Goal: Task Accomplishment & Management: Complete application form

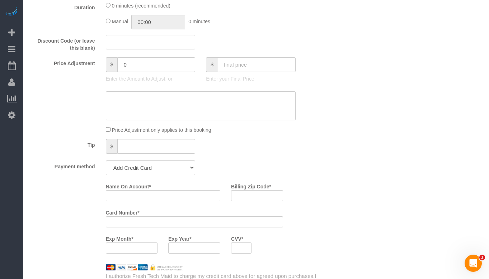
select select "string:[GEOGRAPHIC_DATA]"
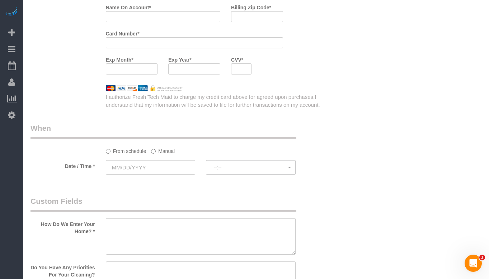
select select "object:868"
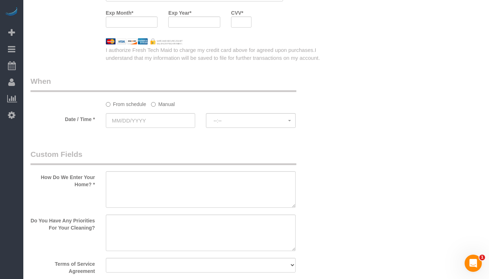
select select "512"
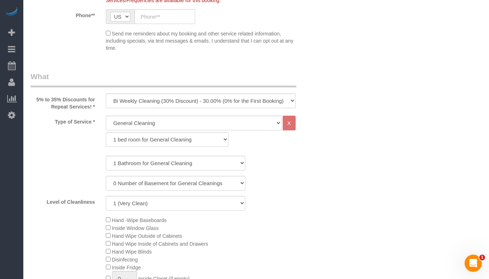
scroll to position [235, 0]
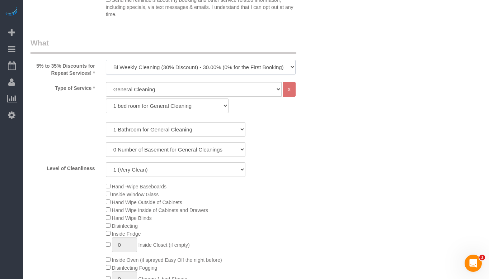
click at [166, 67] on select "One Time Cleaning Weekly Cleaning (35% Discount) - 35.00% (0% for the First Boo…" at bounding box center [201, 67] width 190 height 15
select select "object:869"
click at [106, 60] on select "One Time Cleaning Weekly Cleaning (35% Discount) - 35.00% (0% for the First Boo…" at bounding box center [201, 67] width 190 height 15
click at [160, 89] on select "General Cleaning Deep Cleaning Move-in / Move-out Cleaning COUNTS Cleaning" at bounding box center [194, 89] width 176 height 15
select select "514"
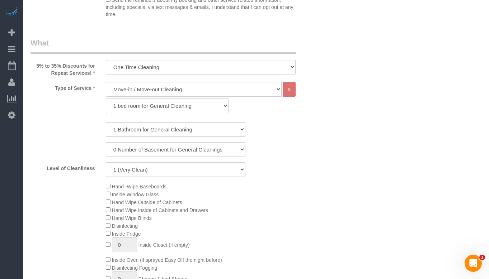
click at [106, 82] on select "General Cleaning Deep Cleaning Move-in / Move-out Cleaning COUNTS Cleaning" at bounding box center [194, 89] width 176 height 15
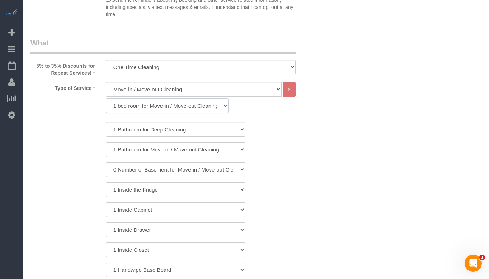
click at [160, 106] on select "1 bed room for Move-in / Move-out Cleaning (full scale) 2 bed room for Move-in …" at bounding box center [167, 106] width 123 height 15
select select "297"
click at [106, 99] on select "1 bed room for Move-in / Move-out Cleaning (full scale) 2 bed room for Move-in …" at bounding box center [167, 106] width 123 height 15
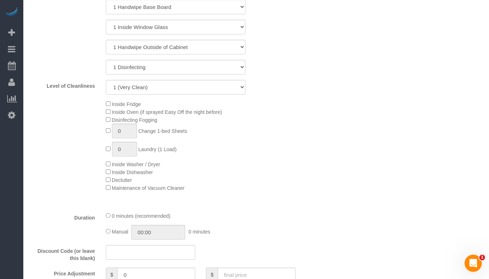
scroll to position [486, 0]
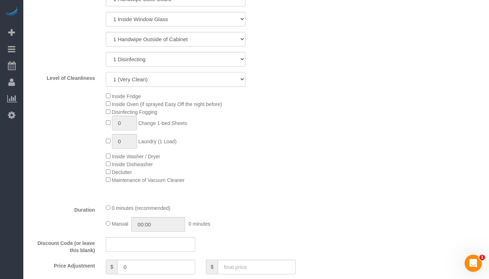
click at [191, 82] on select "1 (Very Clean) 2 3 4 5 (Average Condition) 6 7 8 9 10 (Extremely Dirty)" at bounding box center [175, 79] width 139 height 15
click at [106, 72] on select "1 (Very Clean) 2 3 4 5 (Average Condition) 6 7 8 9 10 (Extremely Dirty)" at bounding box center [175, 79] width 139 height 15
click at [316, 130] on div "Inside Fridge Inside Oven (if sprayed Easy Off the night before) Disinfecting F…" at bounding box center [213, 138] width 226 height 92
click at [195, 79] on select "1 (Very Clean) 2 3 4 5 (Average Condition) 6 7 8 9 10 (Extremely Dirty)" at bounding box center [175, 79] width 139 height 15
select select "7"
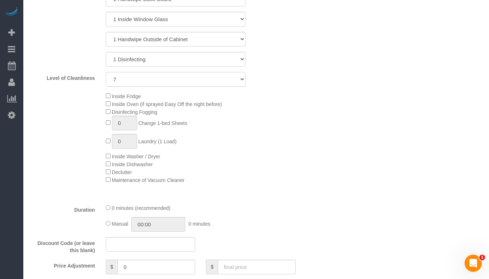
click at [106, 72] on select "1 (Very Clean) 2 3 4 5 (Average Condition) 6 7 8 9 10 (Extremely Dirty)" at bounding box center [175, 79] width 139 height 15
click at [302, 121] on div "Inside Fridge Inside Oven (if sprayed Easy Off the night before) Disinfecting F…" at bounding box center [213, 138] width 226 height 92
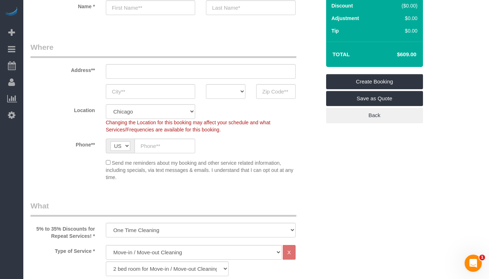
scroll to position [36, 0]
